Goal: Task Accomplishment & Management: Manage account settings

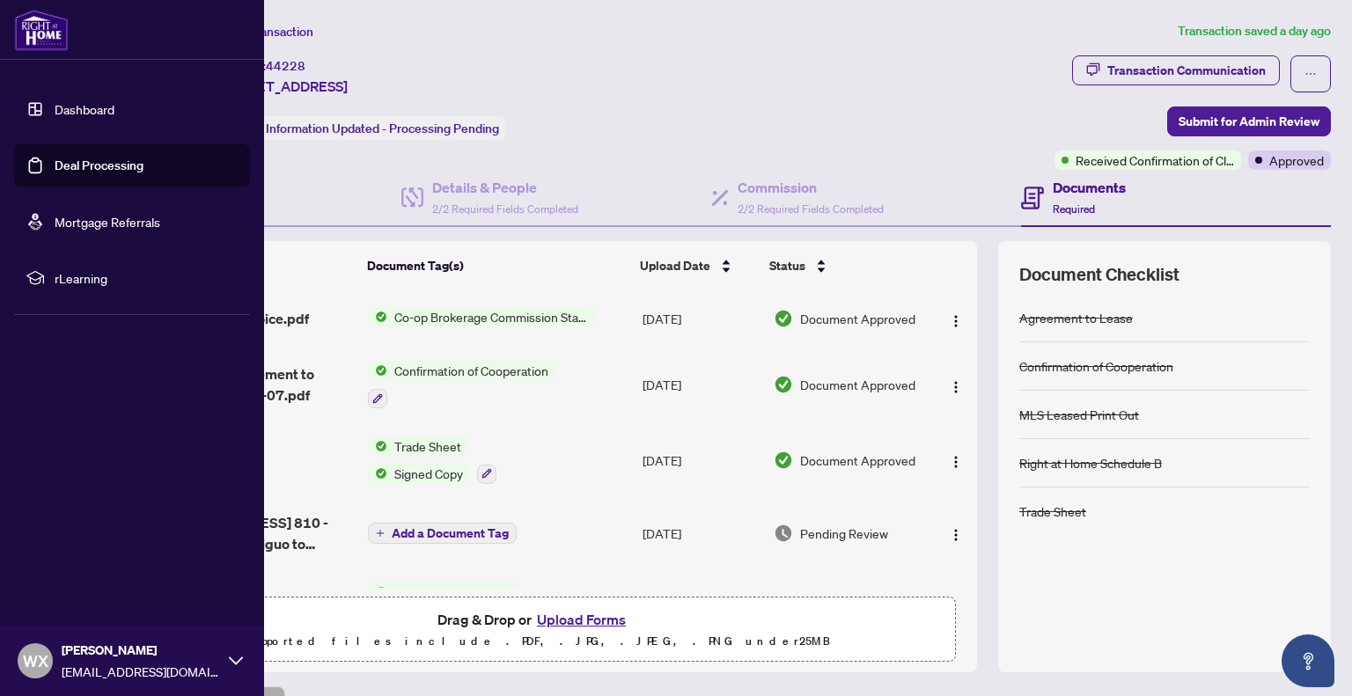
click at [95, 172] on link "Deal Processing" at bounding box center [99, 166] width 89 height 16
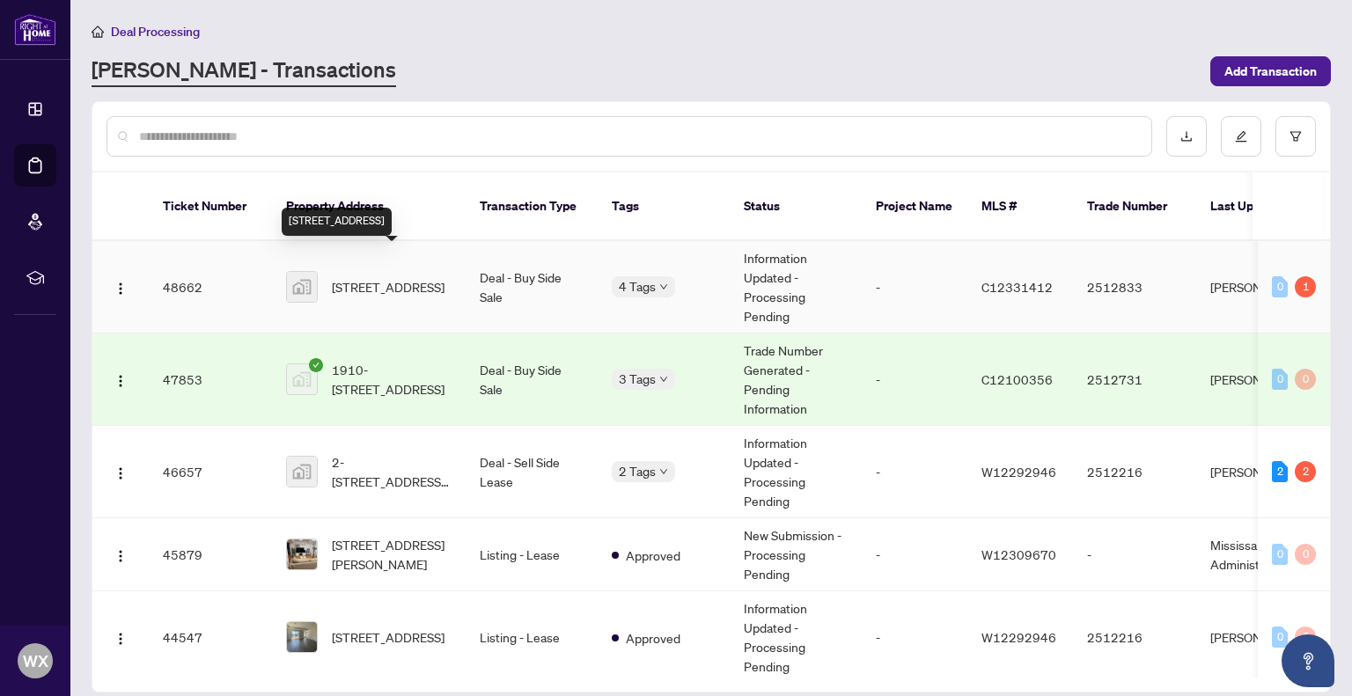
click at [385, 277] on span "[STREET_ADDRESS]" at bounding box center [388, 286] width 113 height 19
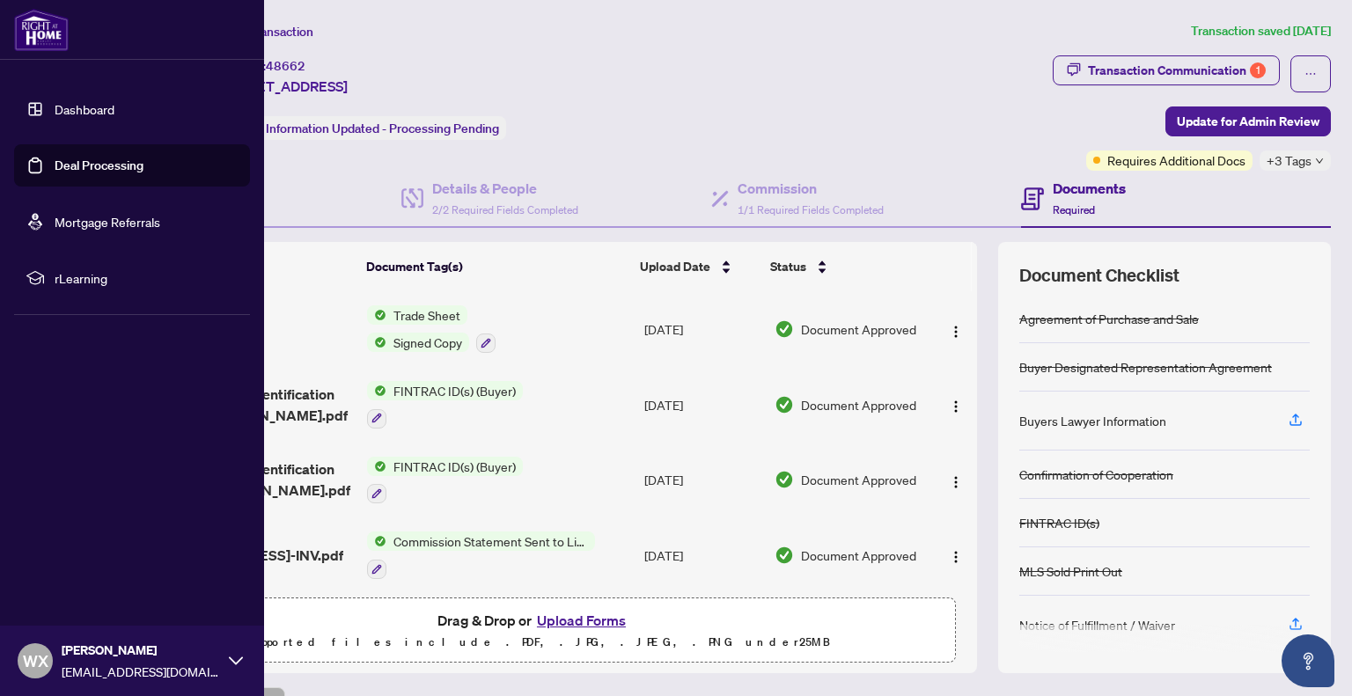
click at [103, 167] on link "Deal Processing" at bounding box center [99, 166] width 89 height 16
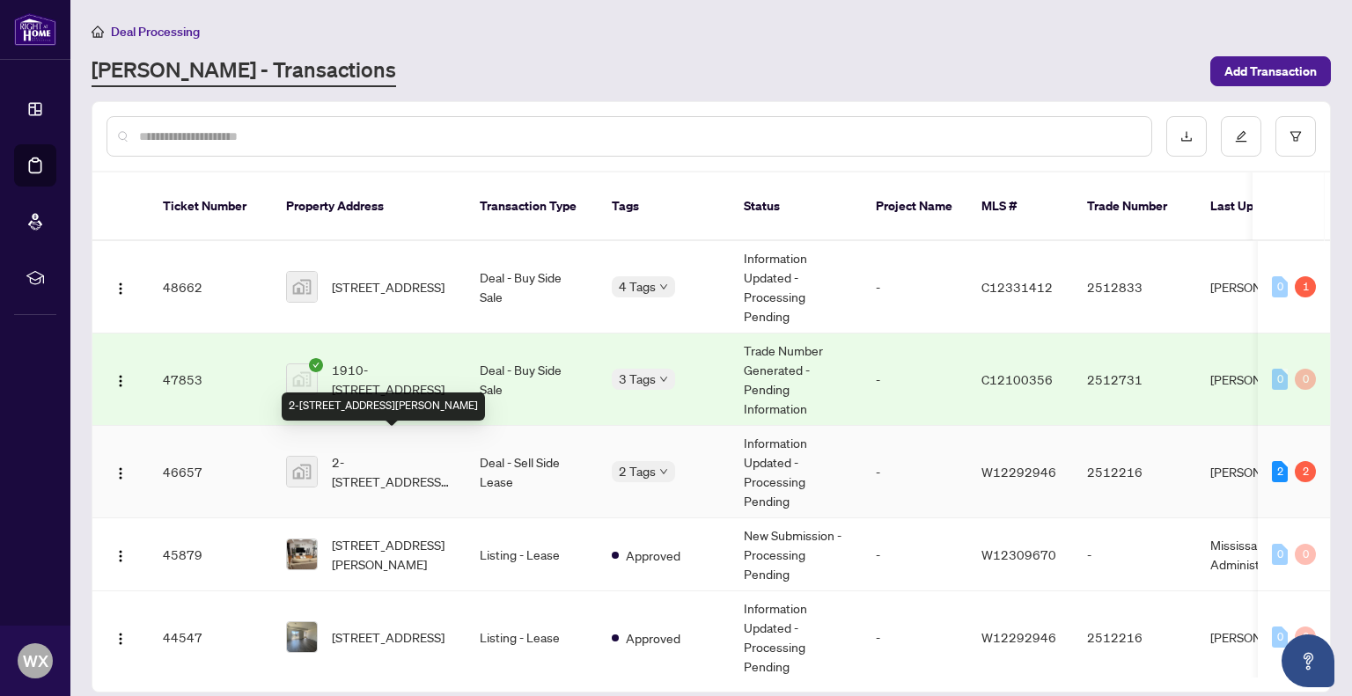
click at [416, 454] on span "2-[STREET_ADDRESS][PERSON_NAME]" at bounding box center [392, 471] width 120 height 39
